Goal: Navigation & Orientation: Find specific page/section

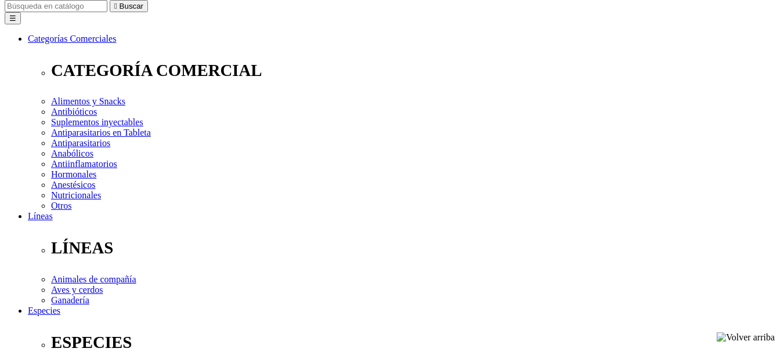
scroll to position [116, 0]
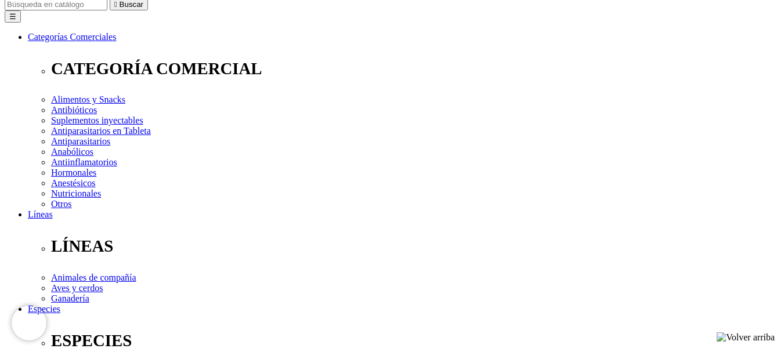
scroll to position [174, 0]
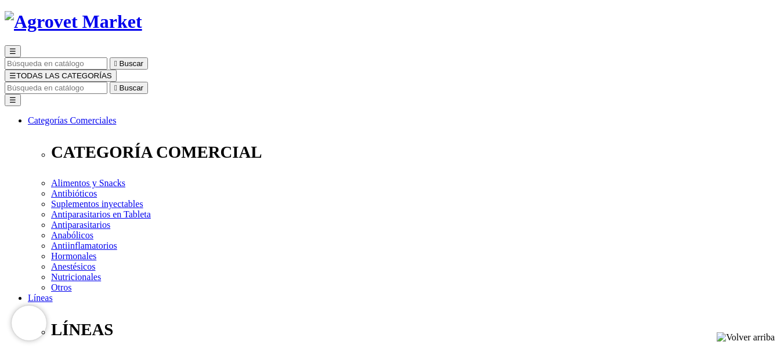
scroll to position [58, 0]
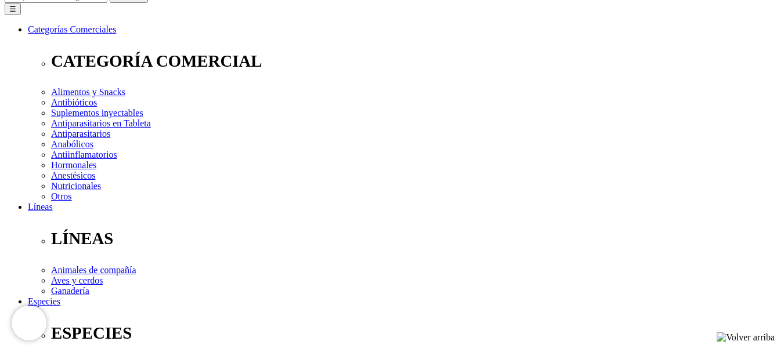
scroll to position [174, 0]
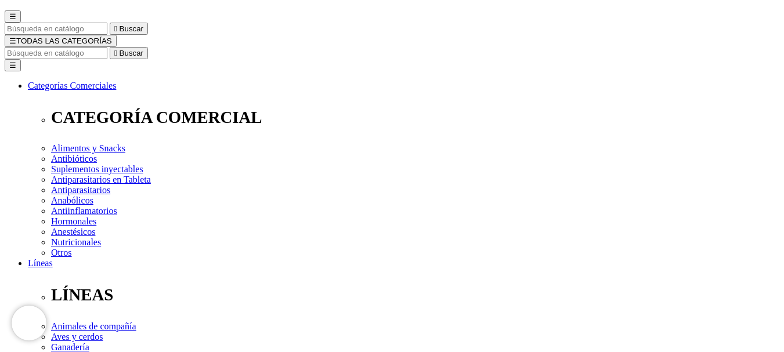
scroll to position [0, 0]
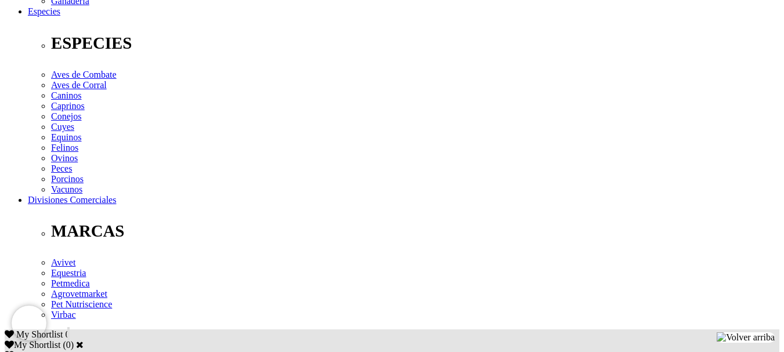
scroll to position [464, 0]
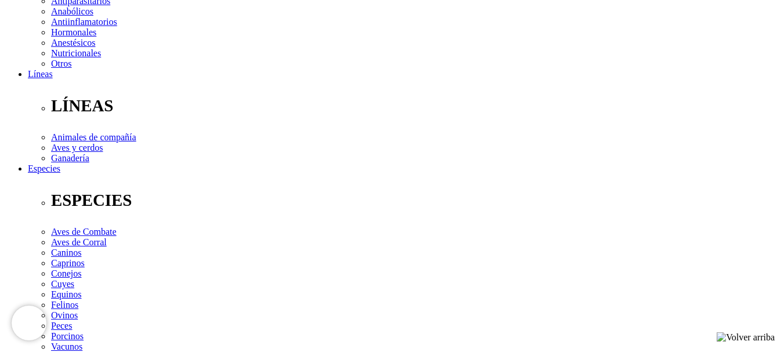
scroll to position [58, 0]
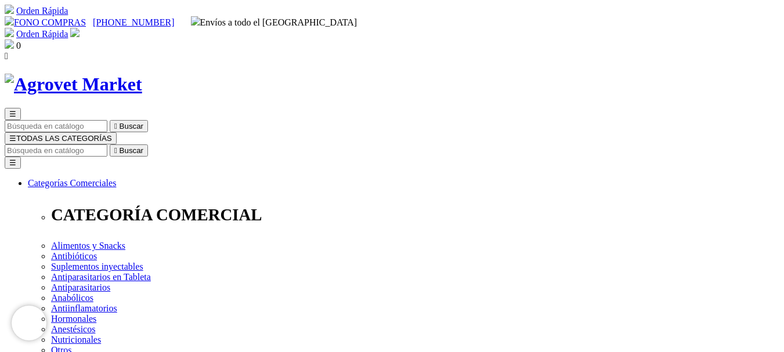
click at [89, 74] on img at bounding box center [73, 84] width 137 height 21
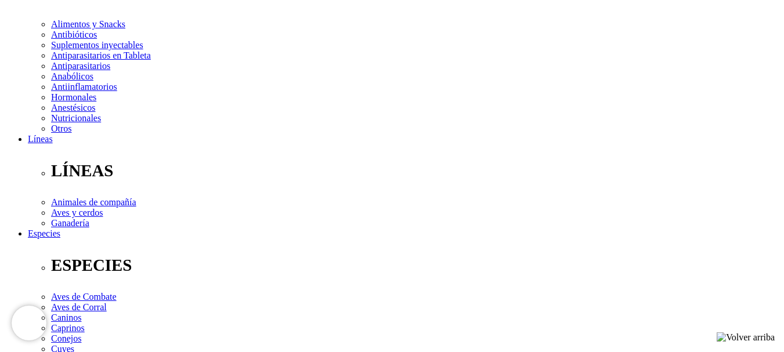
scroll to position [290, 0]
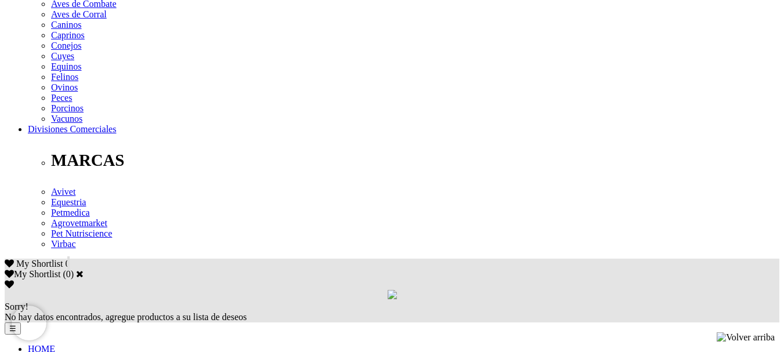
scroll to position [580, 0]
